Goal: Information Seeking & Learning: Understand process/instructions

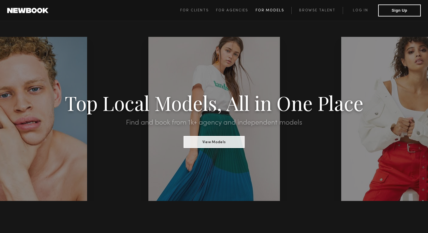
click at [266, 8] on link "For Models" at bounding box center [273, 10] width 36 height 7
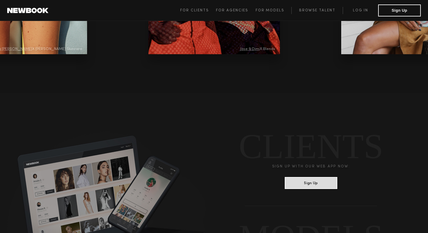
scroll to position [1611, 0]
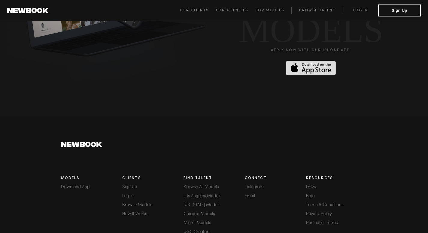
click at [323, 203] on link "Terms & Conditions" at bounding box center [336, 205] width 61 height 4
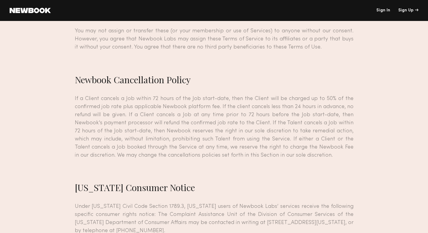
scroll to position [5070, 0]
drag, startPoint x: 68, startPoint y: 45, endPoint x: 239, endPoint y: 151, distance: 200.8
copy div "Loremip Dolo Sitame Con Adi Elitsed Doeiu te Incidid Utl Etdolor ma aliq enimad…"
